Goal: Task Accomplishment & Management: Use online tool/utility

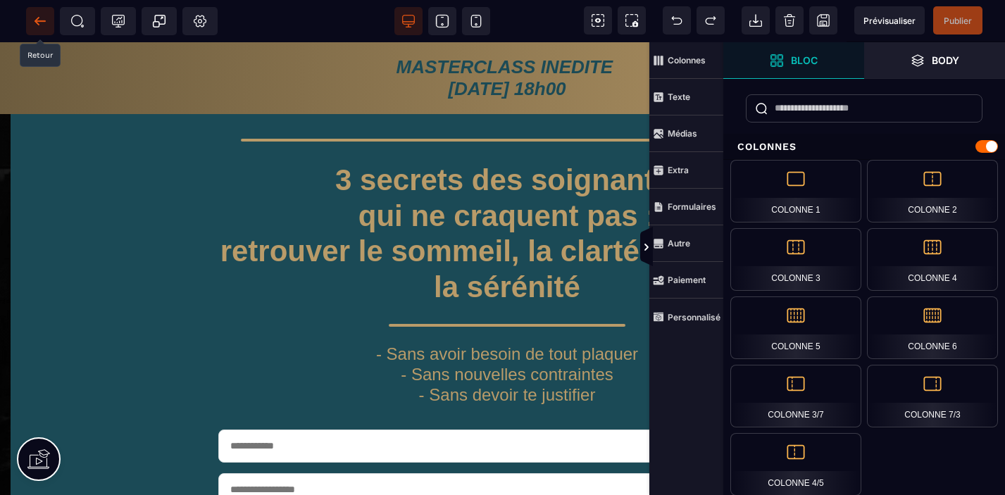
click at [42, 16] on icon at bounding box center [40, 21] width 14 height 14
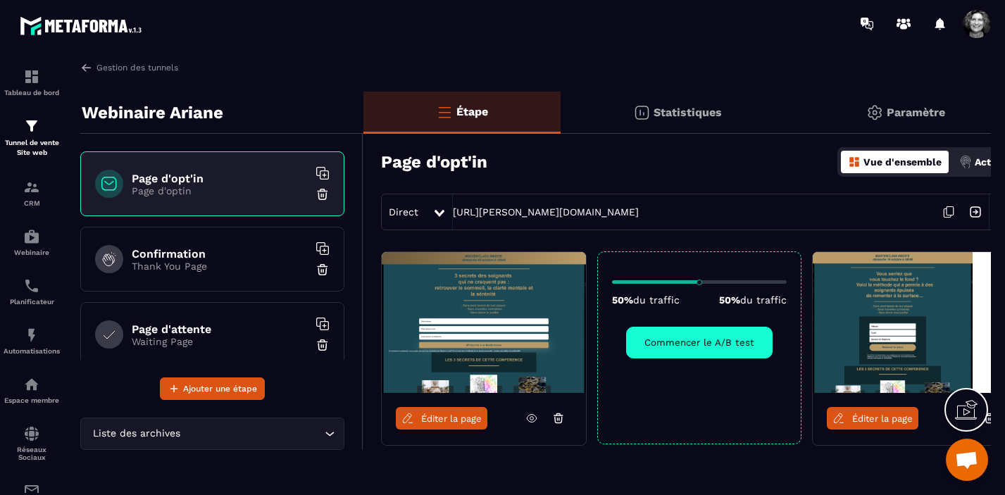
click at [959, 459] on span "Ouvrir le chat" at bounding box center [966, 462] width 23 height 20
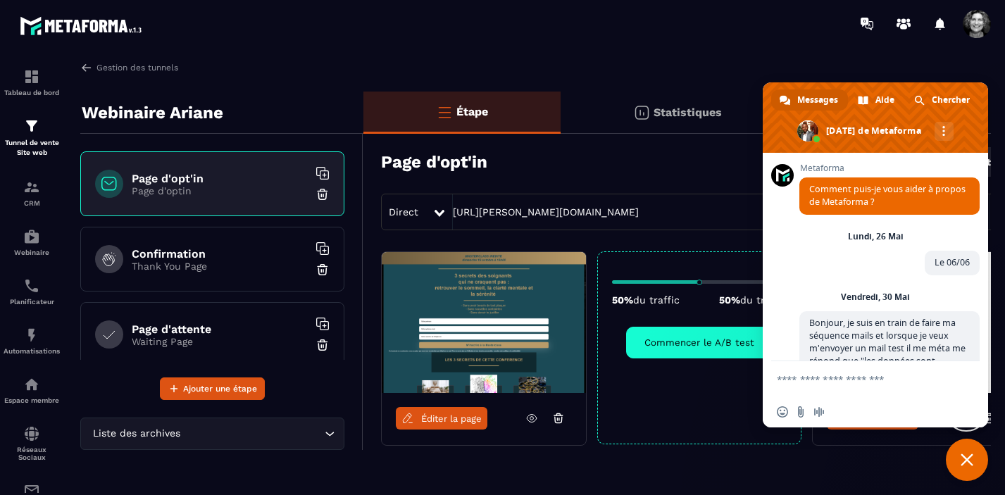
scroll to position [17448, 0]
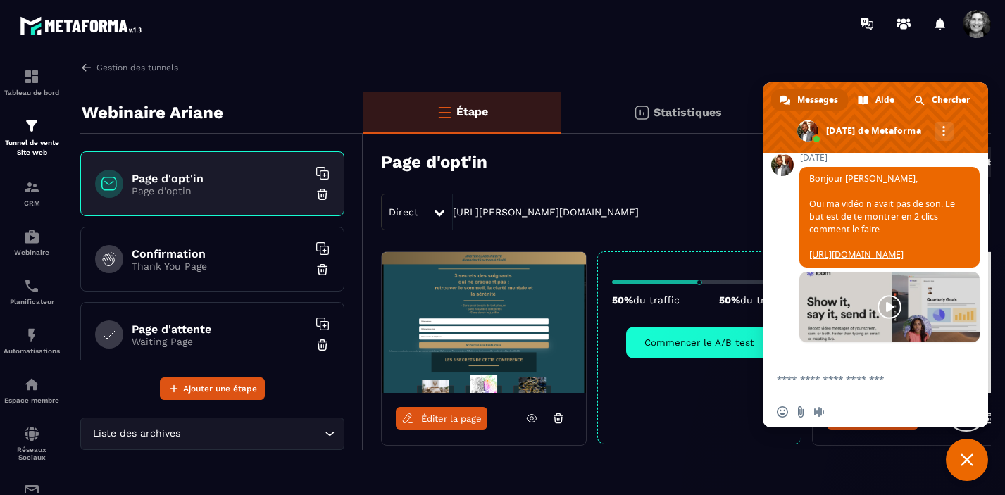
click at [888, 308] on link at bounding box center [889, 307] width 180 height 70
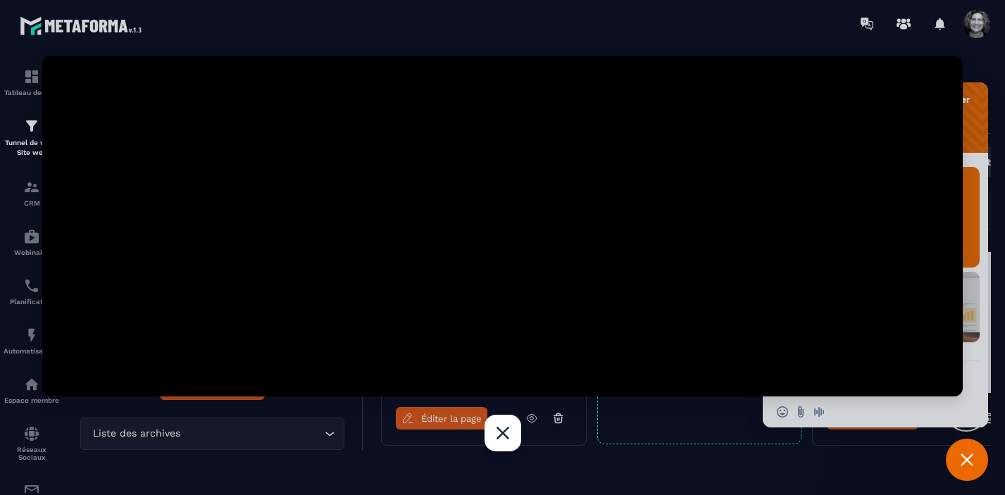
click at [330, 399] on div at bounding box center [502, 247] width 1005 height 495
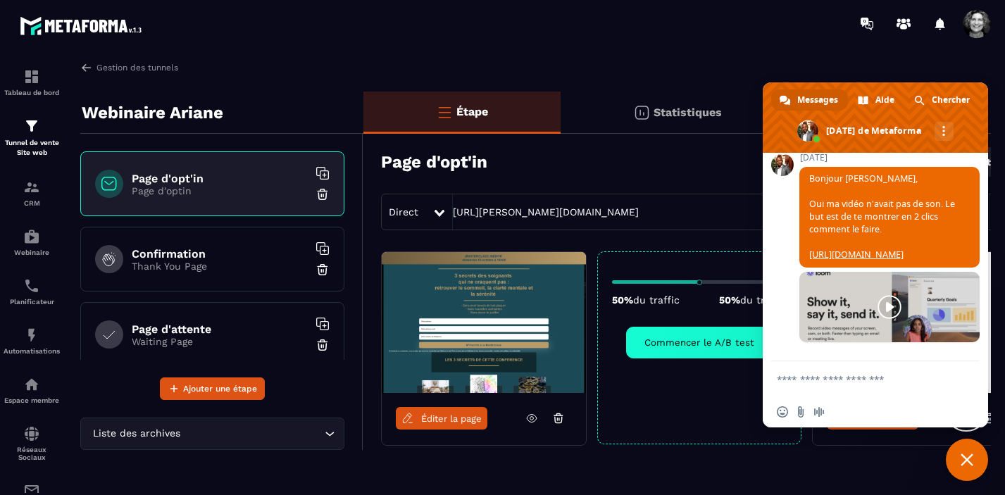
click at [890, 307] on link at bounding box center [889, 307] width 180 height 70
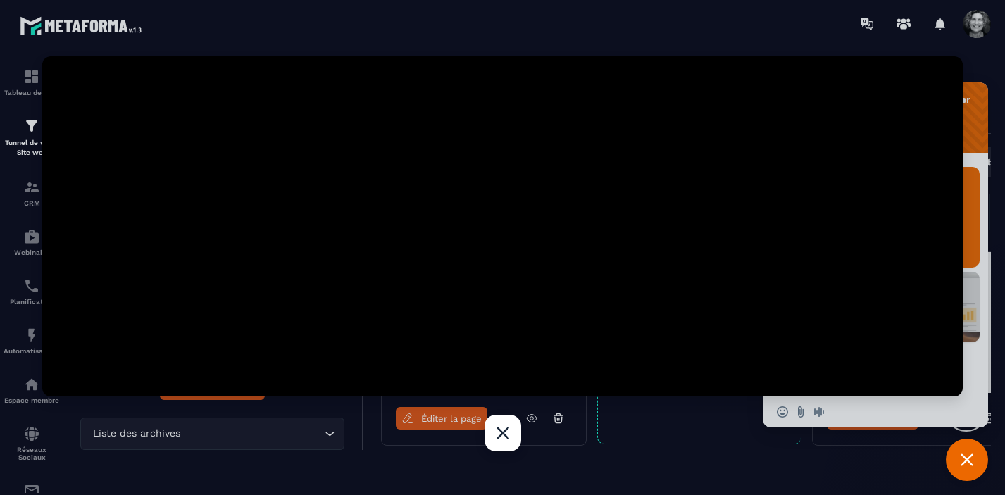
click at [503, 437] on div "Fermer" at bounding box center [503, 433] width 37 height 37
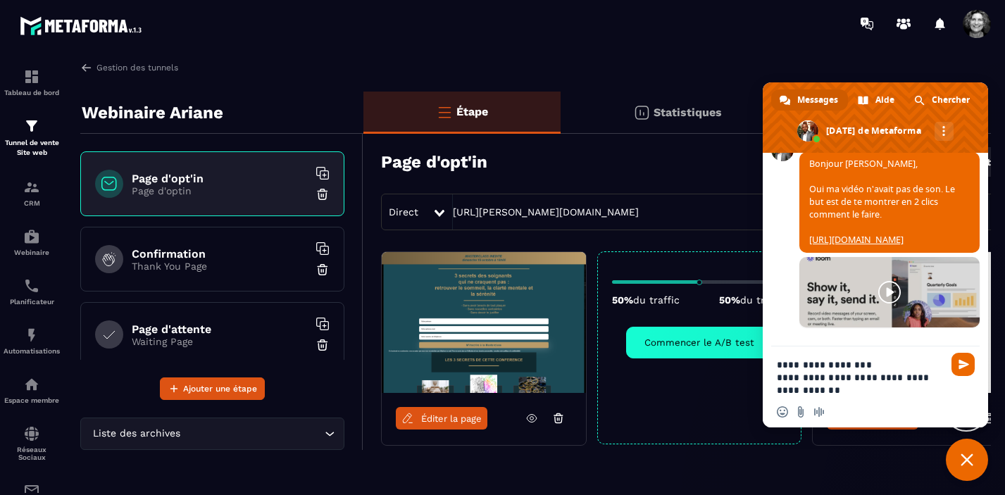
type textarea "**********"
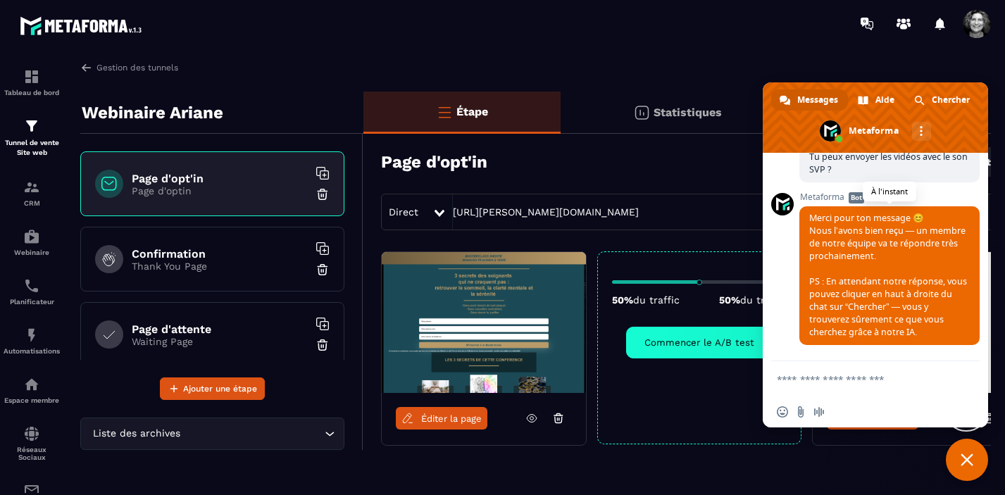
scroll to position [17588, 0]
click at [895, 120] on link at bounding box center [889, 84] width 180 height 70
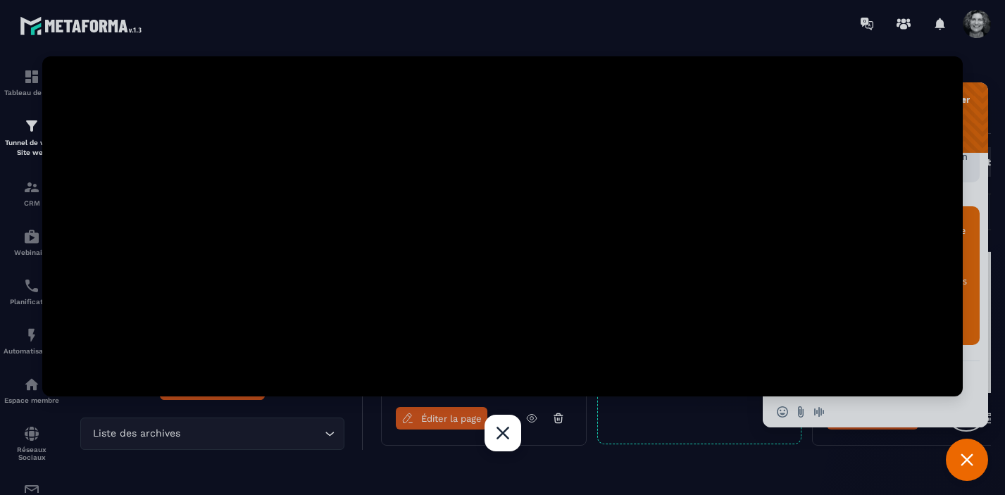
click at [506, 437] on div "Fermer" at bounding box center [503, 433] width 37 height 37
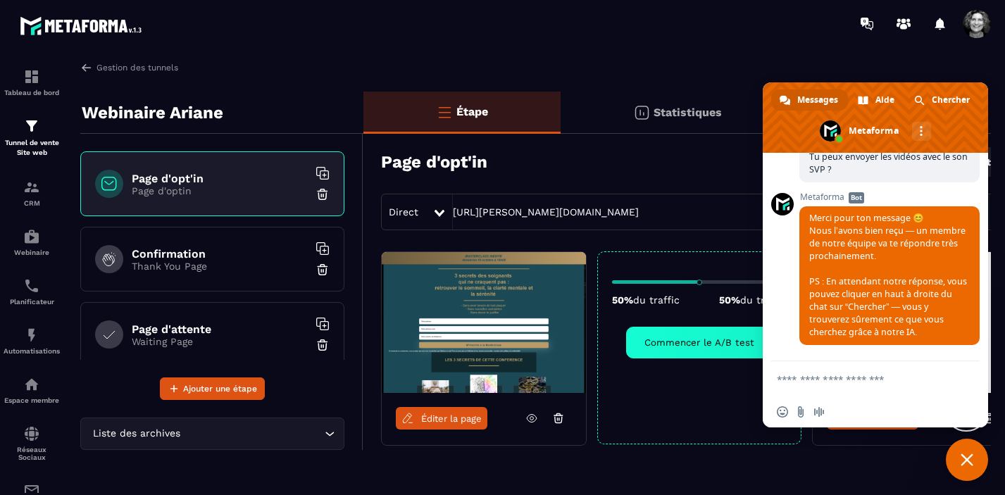
click at [970, 462] on span "Fermer le chat" at bounding box center [967, 460] width 13 height 13
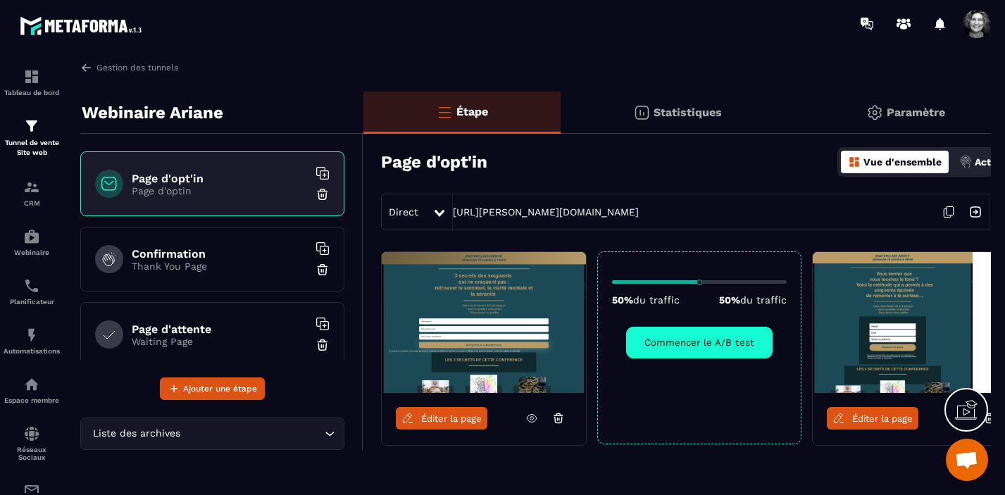
click at [211, 261] on p "Thank You Page" at bounding box center [220, 266] width 176 height 11
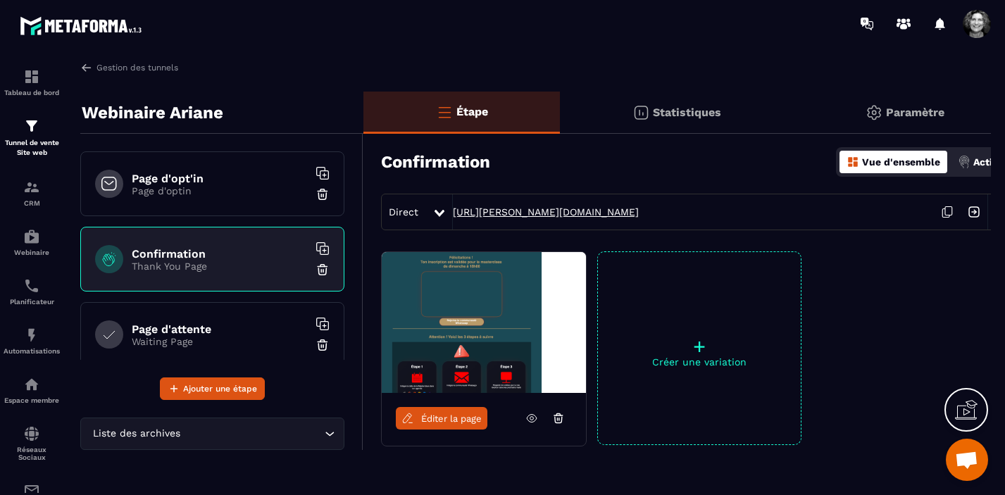
click at [606, 211] on link "[URL][PERSON_NAME][DOMAIN_NAME]" at bounding box center [546, 211] width 186 height 11
click at [204, 325] on h6 "Page d'attente" at bounding box center [220, 329] width 176 height 13
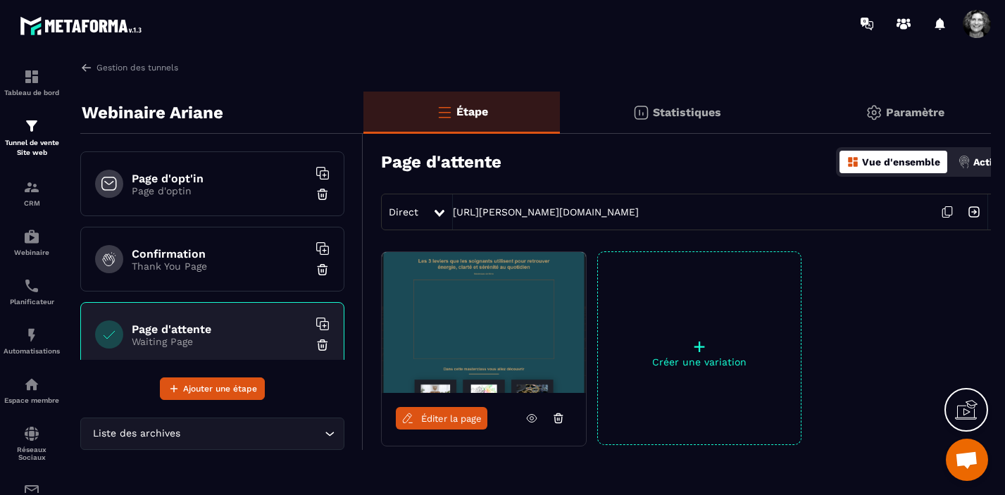
click at [529, 218] on div "Direct [URL][PERSON_NAME][DOMAIN_NAME]" at bounding box center [698, 212] width 635 height 37
click at [538, 216] on link "[URL][PERSON_NAME][DOMAIN_NAME]" at bounding box center [546, 211] width 186 height 11
click at [444, 419] on span "Éditer la page" at bounding box center [451, 418] width 61 height 11
